Goal: Information Seeking & Learning: Find specific fact

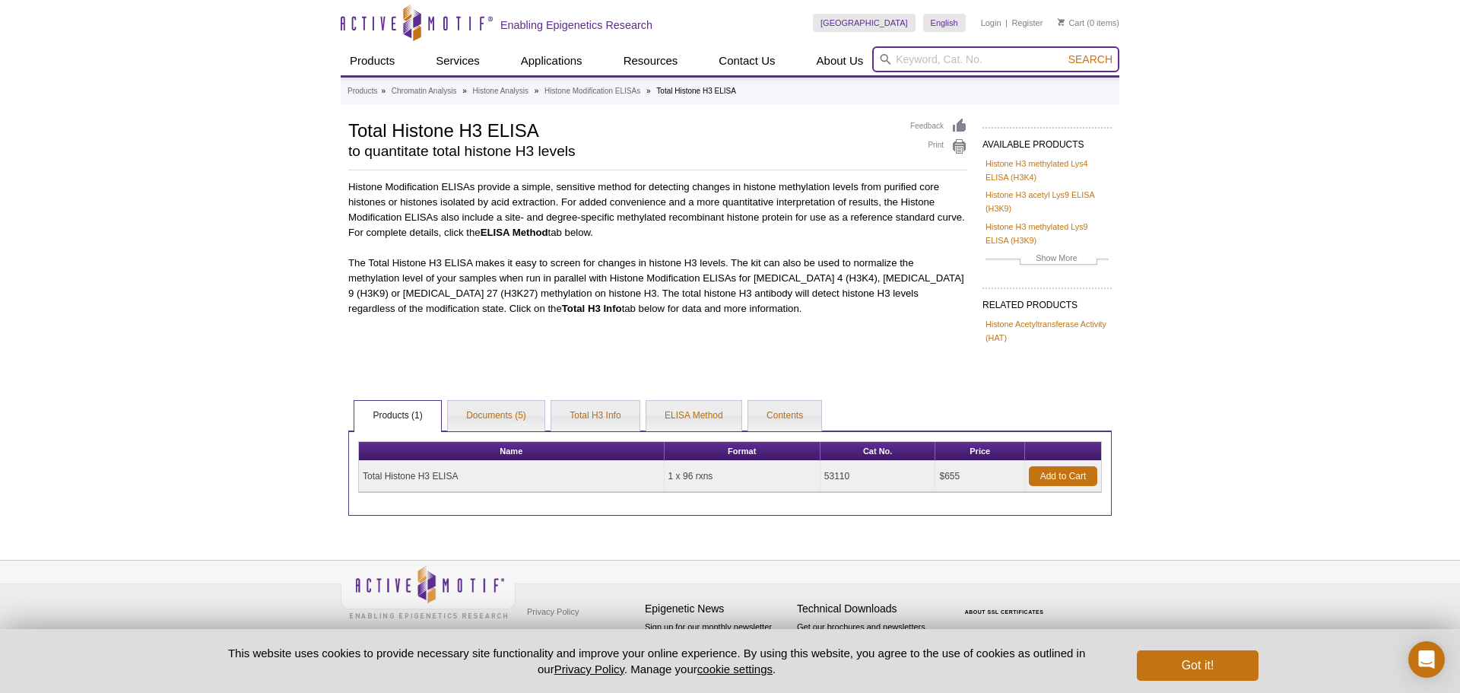
click at [964, 61] on input "search" at bounding box center [995, 59] width 247 height 26
type input "citrullate histone"
click at [1064, 52] on button "Search" at bounding box center [1090, 59] width 53 height 14
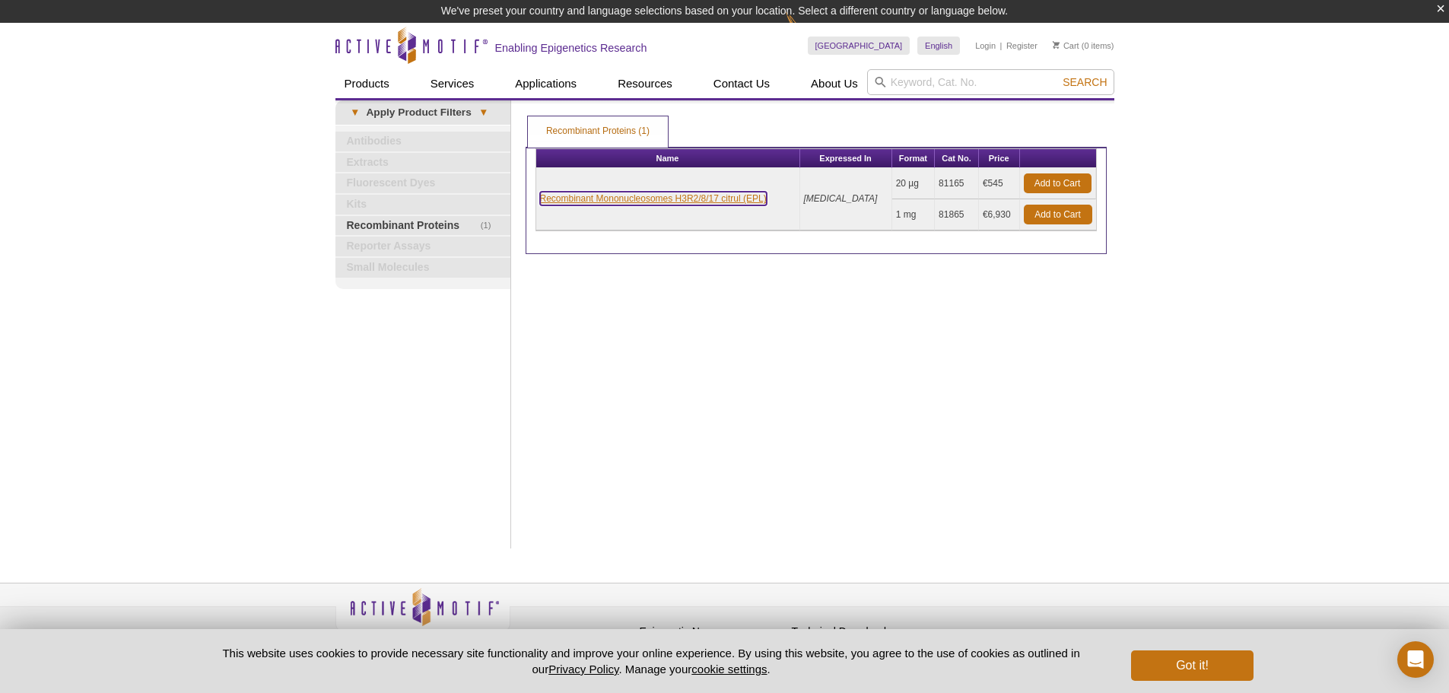
click at [665, 200] on link "Recombinant Mononucleosomes H3R2/8/17 citrul (EPL)" at bounding box center [653, 199] width 227 height 14
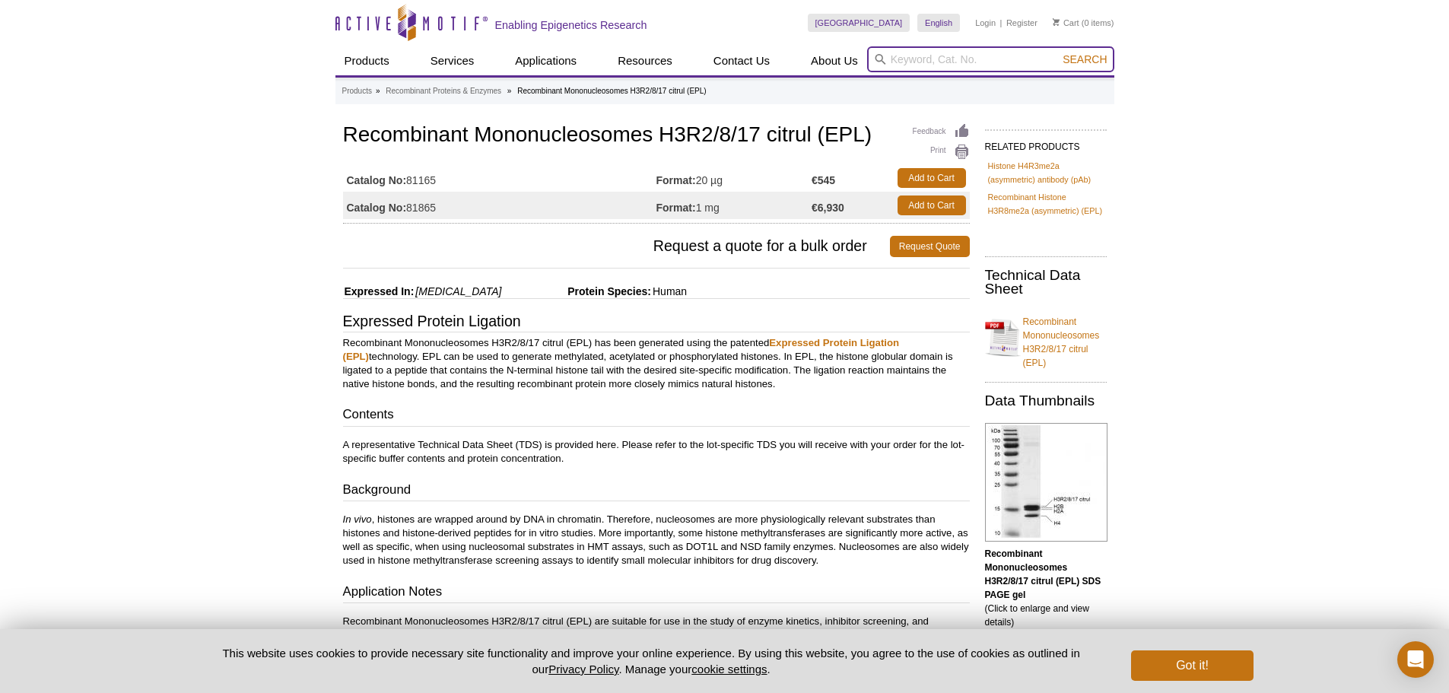
click at [966, 50] on input "search" at bounding box center [990, 59] width 247 height 26
type input "citrul"
click at [1058, 52] on button "Search" at bounding box center [1084, 59] width 53 height 14
